Goal: Check status: Check status

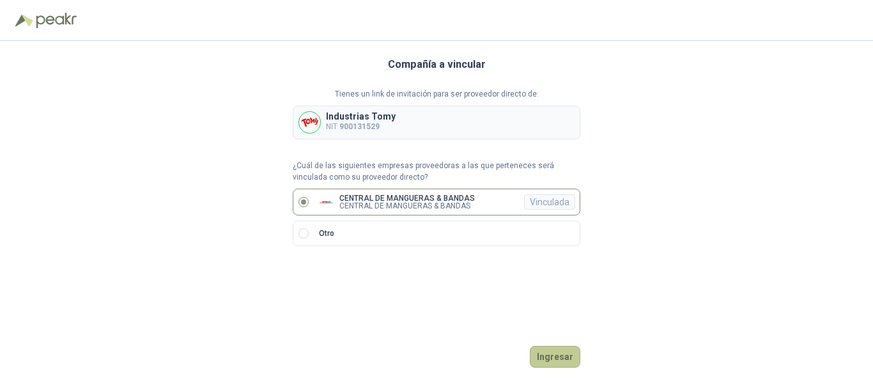
click at [568, 356] on button "Ingresar" at bounding box center [555, 357] width 51 height 22
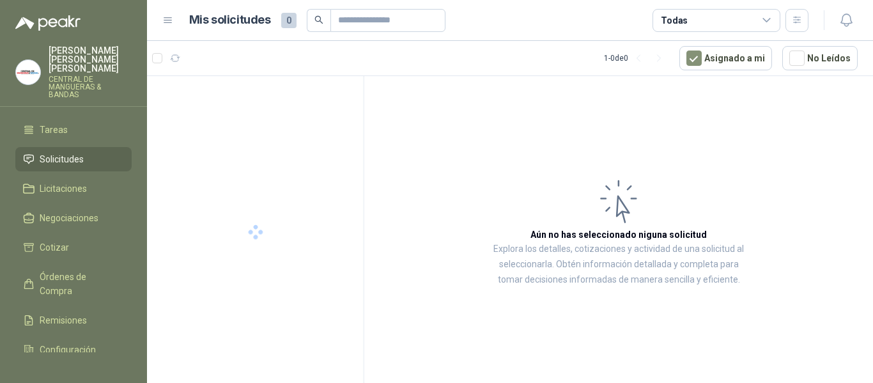
scroll to position [64, 0]
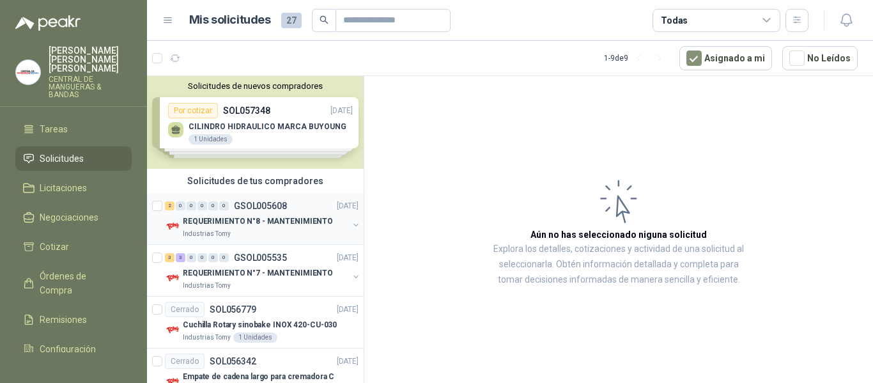
click at [255, 205] on p "GSOL005608" at bounding box center [260, 205] width 53 height 9
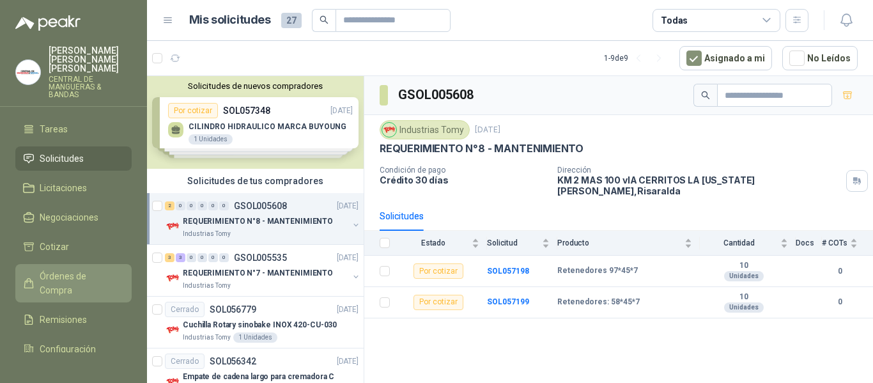
click at [65, 269] on span "Órdenes de Compra" at bounding box center [80, 283] width 80 height 28
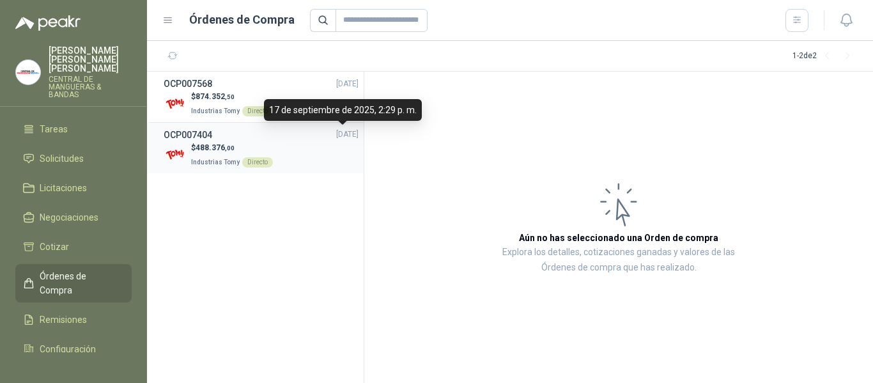
click at [327, 142] on div "$ 488.376 ,00 Industrias Tomy Directo" at bounding box center [261, 155] width 195 height 26
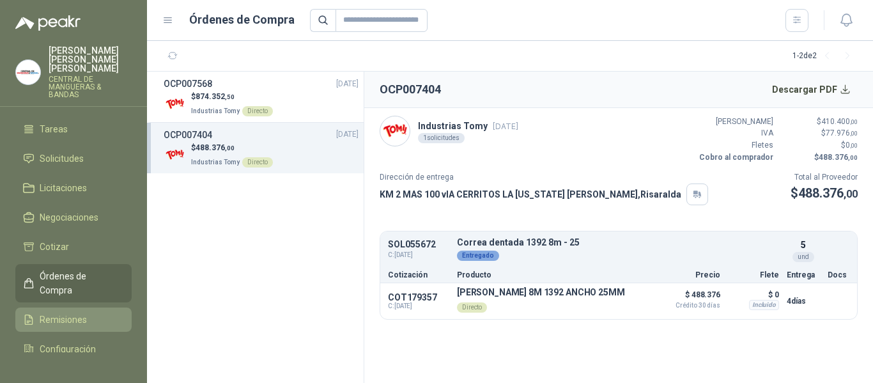
click at [63, 313] on span "Remisiones" at bounding box center [63, 320] width 47 height 14
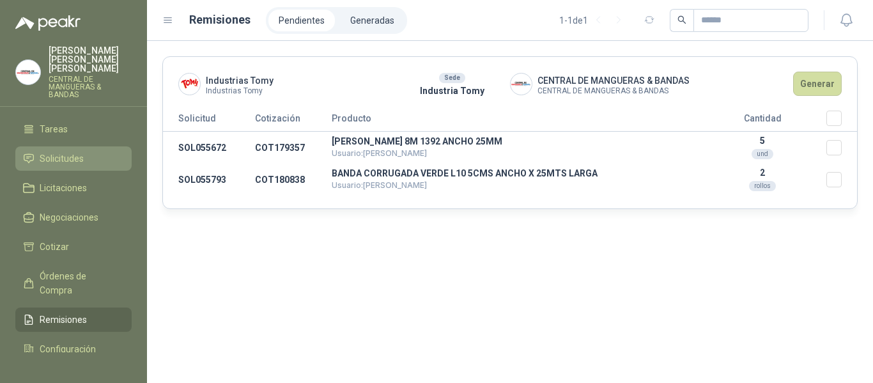
click at [82, 152] on span "Solicitudes" at bounding box center [62, 159] width 44 height 14
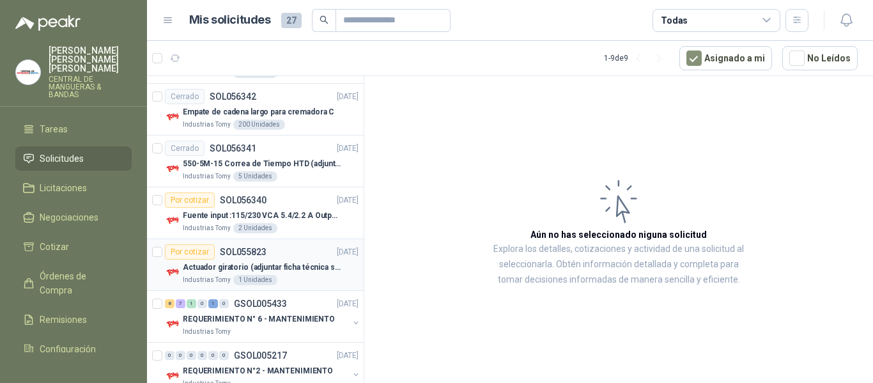
scroll to position [290, 0]
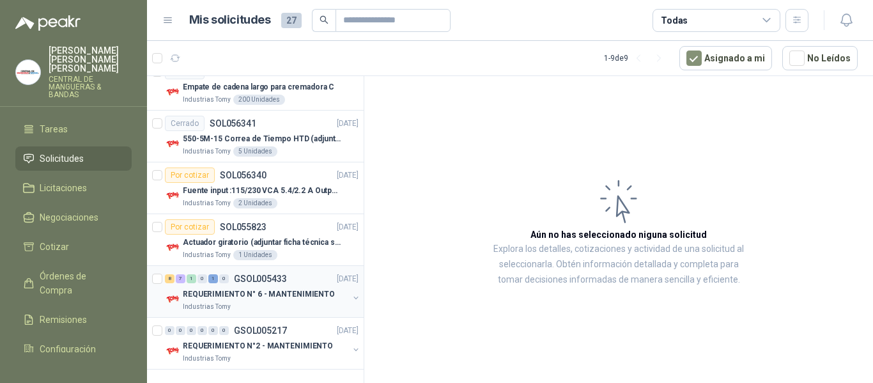
click at [271, 283] on p "GSOL005433" at bounding box center [260, 278] width 53 height 9
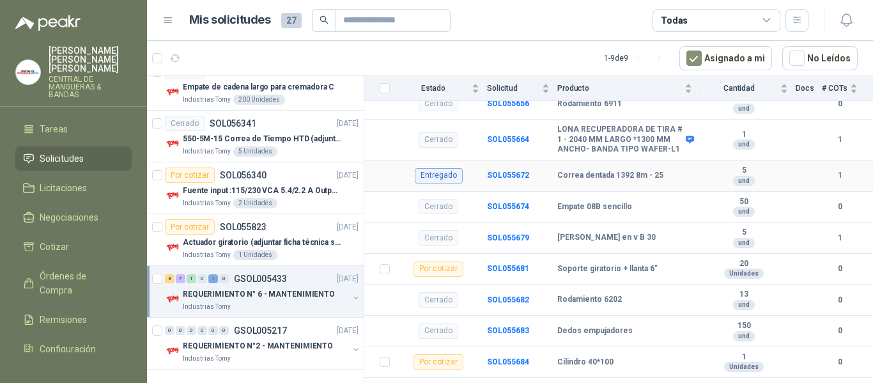
scroll to position [320, 0]
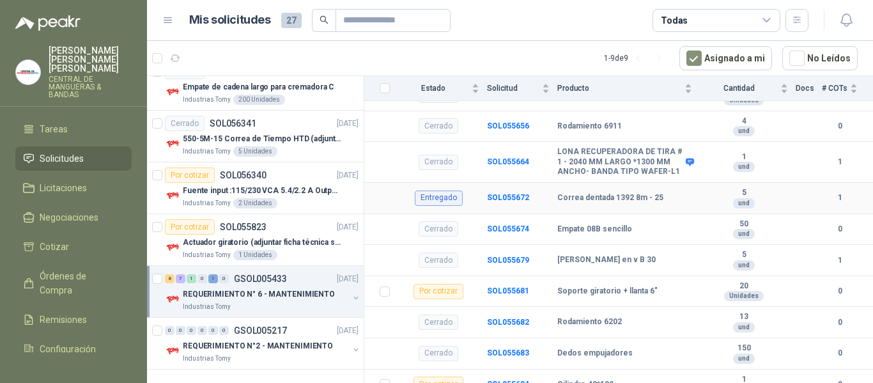
click at [796, 198] on td at bounding box center [809, 198] width 26 height 31
click at [511, 193] on b "SOL055672" at bounding box center [508, 197] width 42 height 9
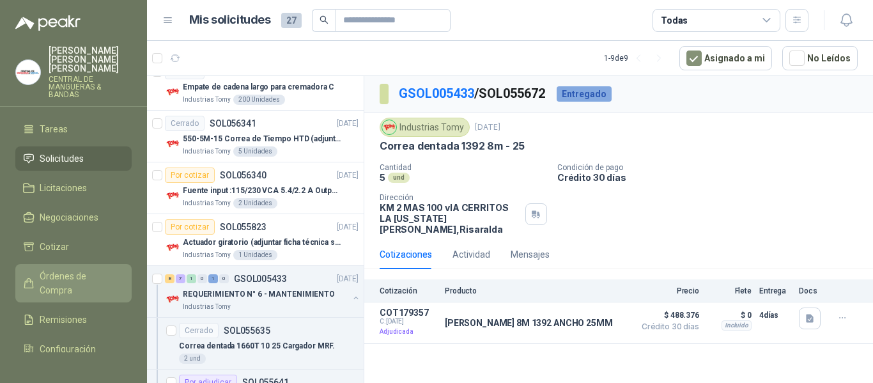
click at [78, 269] on span "Órdenes de Compra" at bounding box center [80, 283] width 80 height 28
